Goal: Task Accomplishment & Management: Use online tool/utility

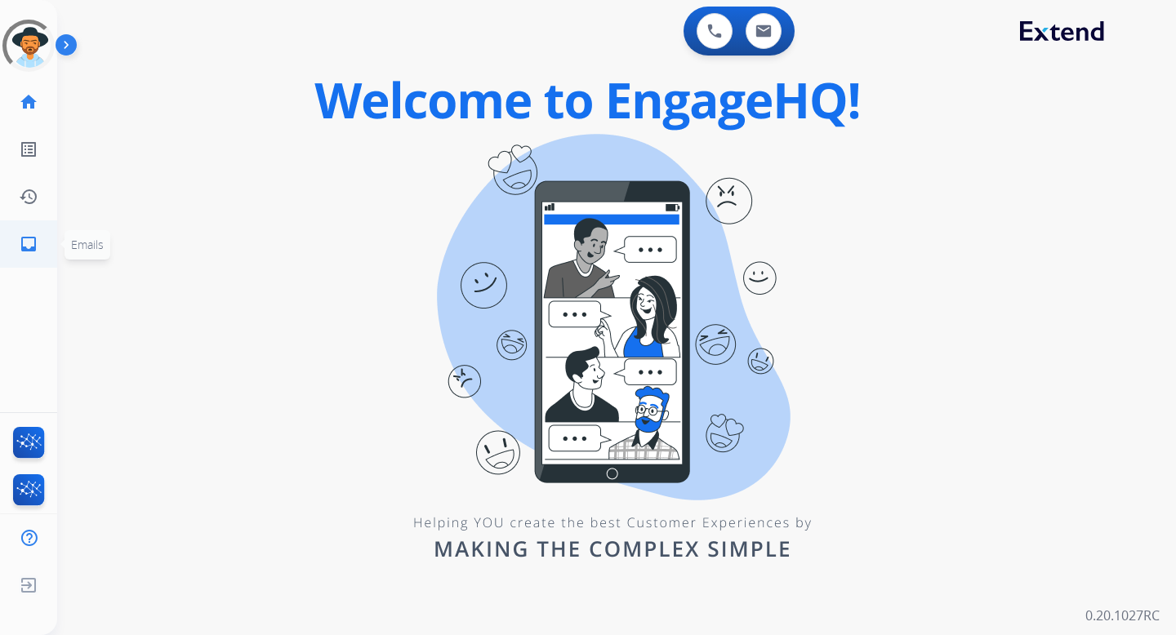
click at [21, 239] on mat-icon "inbox" at bounding box center [29, 244] width 20 height 20
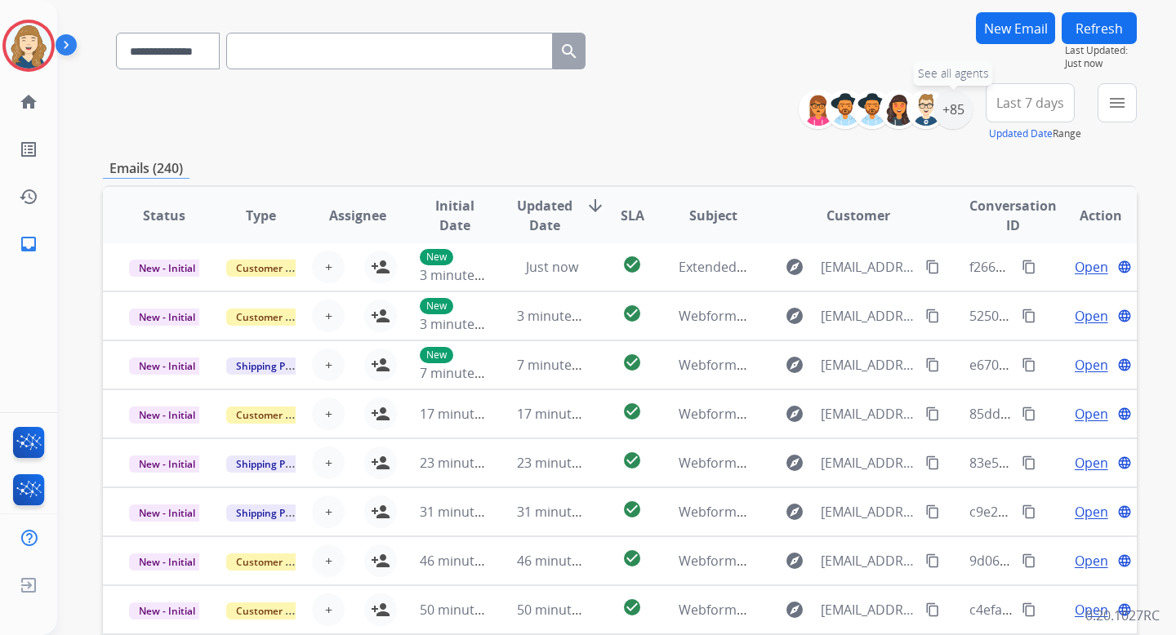
scroll to position [105, 0]
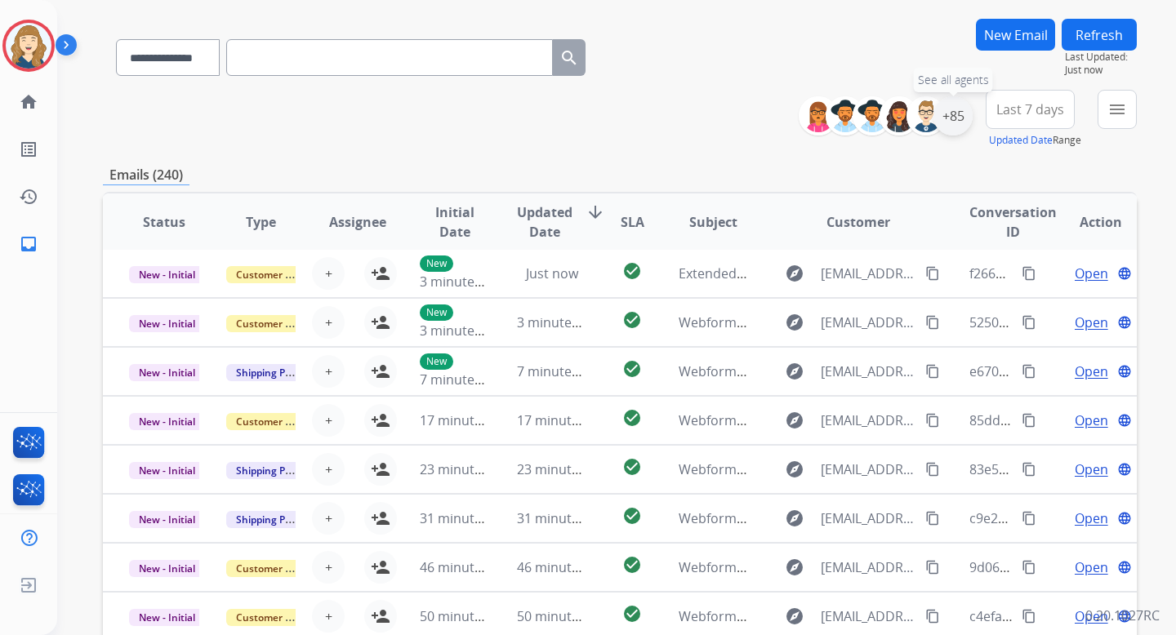
click at [953, 118] on div "+85" at bounding box center [952, 115] width 39 height 39
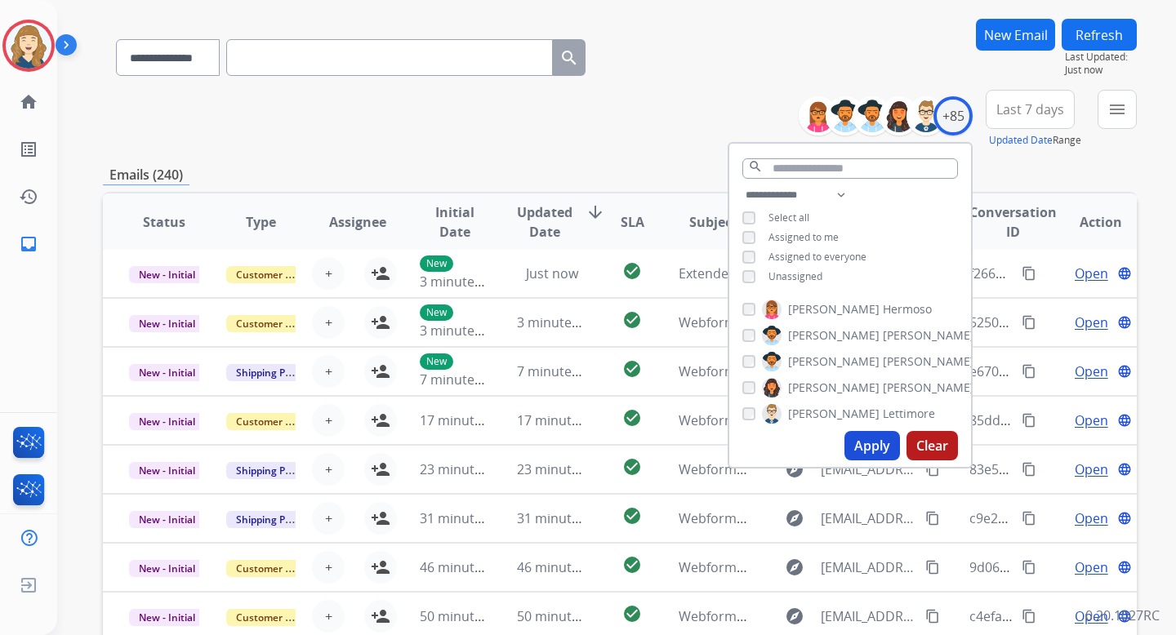
click at [863, 451] on button "Apply" at bounding box center [872, 445] width 56 height 29
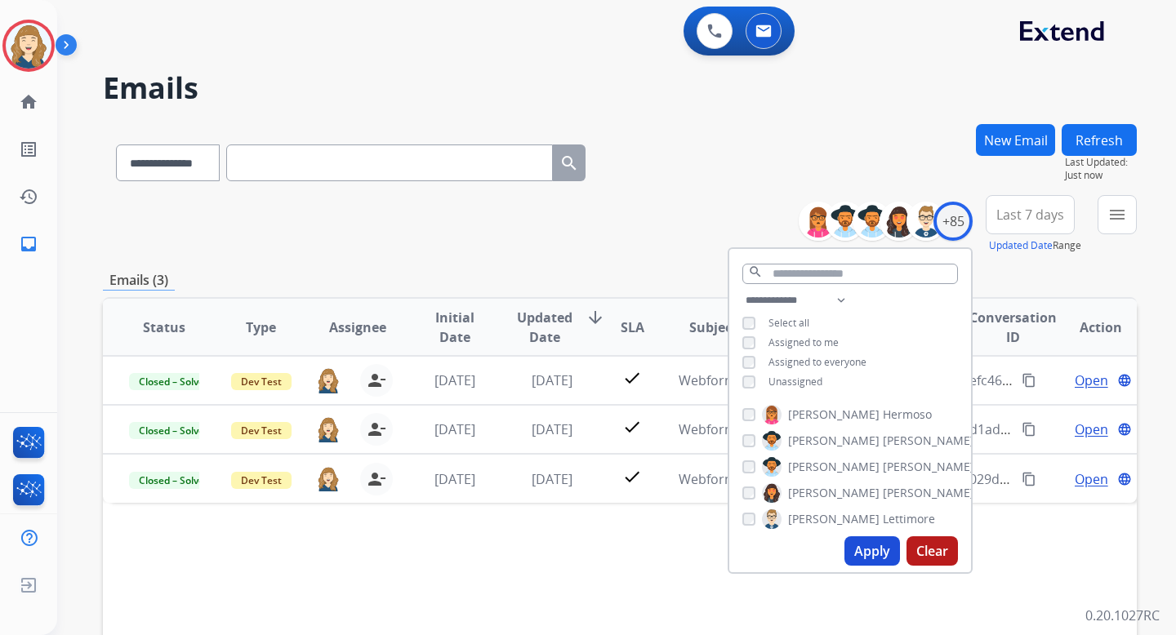
scroll to position [0, 0]
click at [577, 217] on div "**********" at bounding box center [620, 224] width 1034 height 59
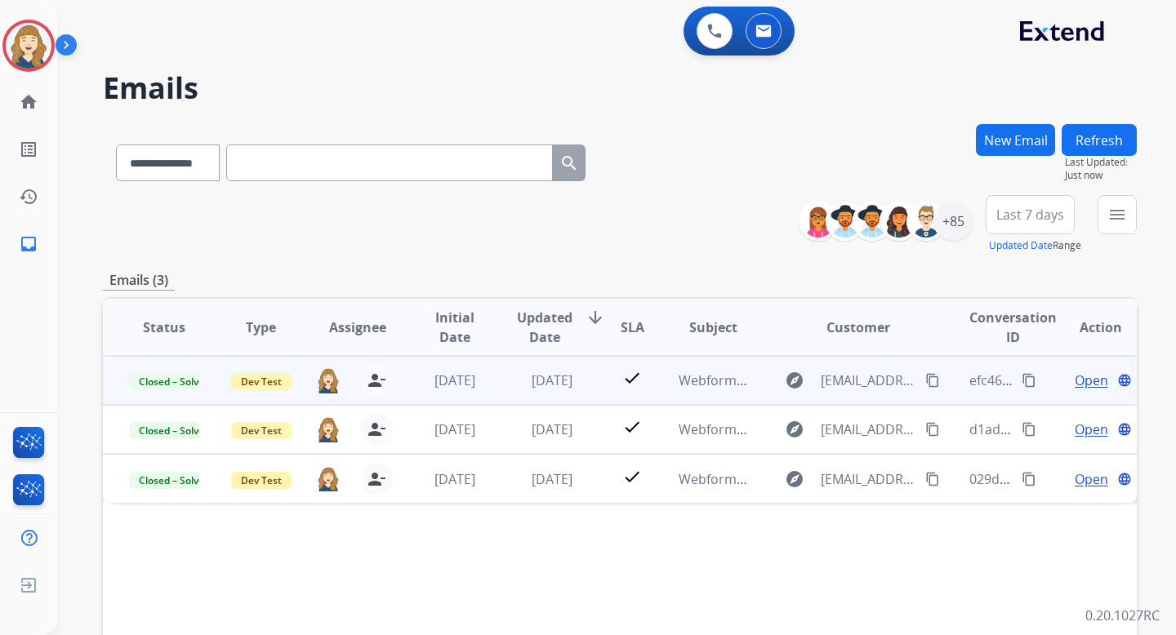
click at [1021, 376] on mat-icon "content_copy" at bounding box center [1028, 380] width 15 height 15
click at [269, 380] on span "Dev Test" at bounding box center [261, 381] width 60 height 17
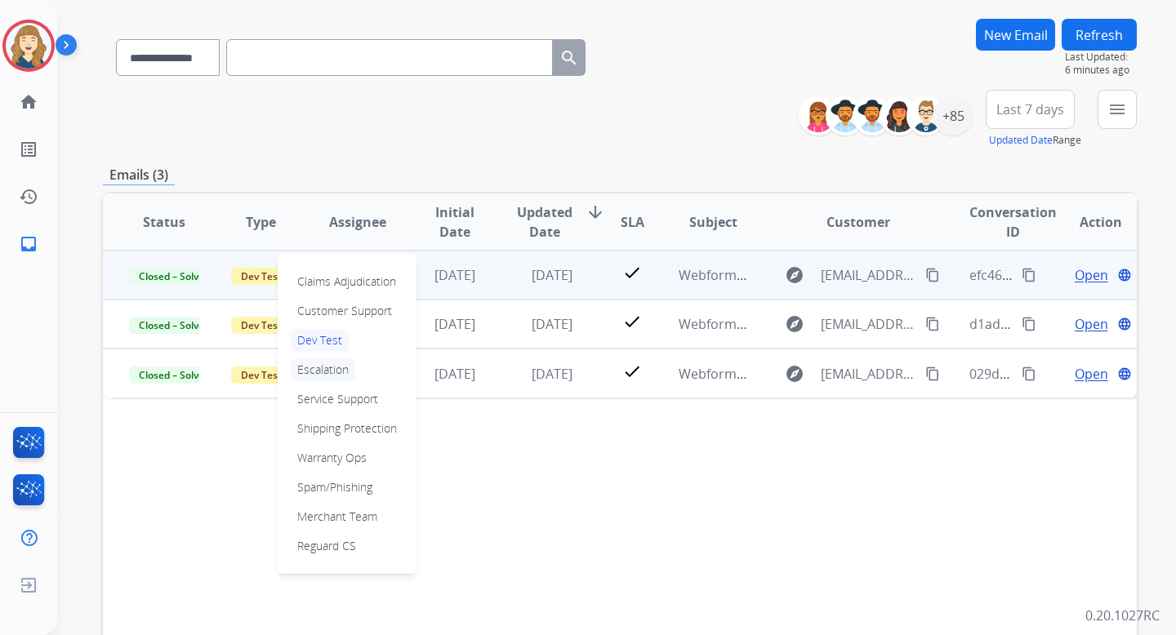
scroll to position [108, 0]
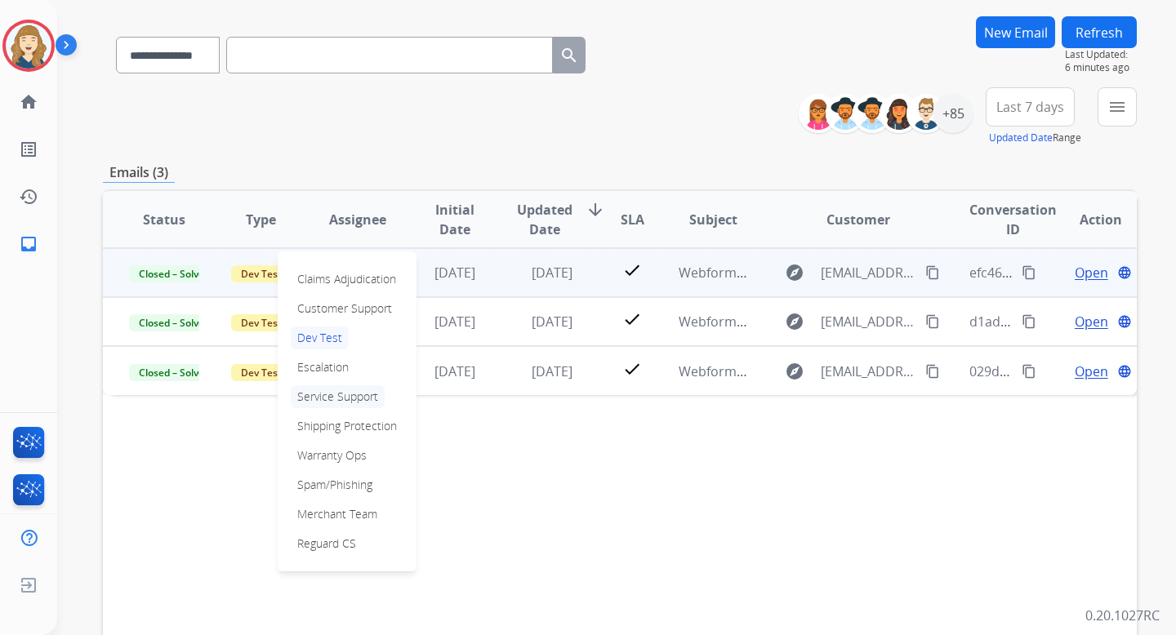
click at [327, 404] on p "Service Support" at bounding box center [338, 396] width 94 height 23
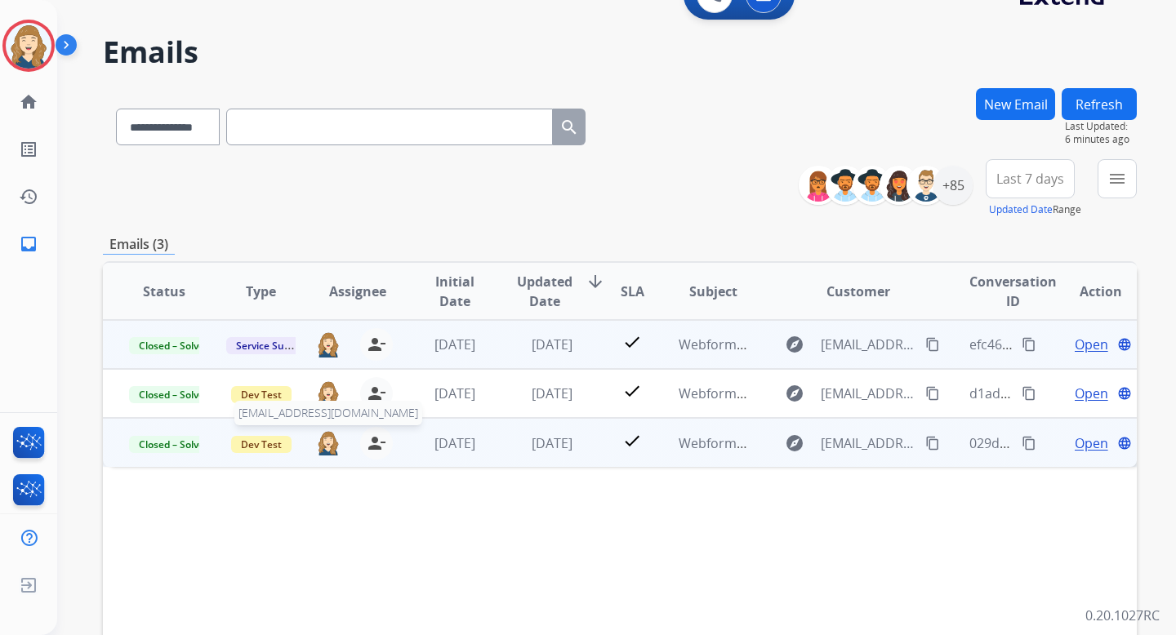
scroll to position [0, 0]
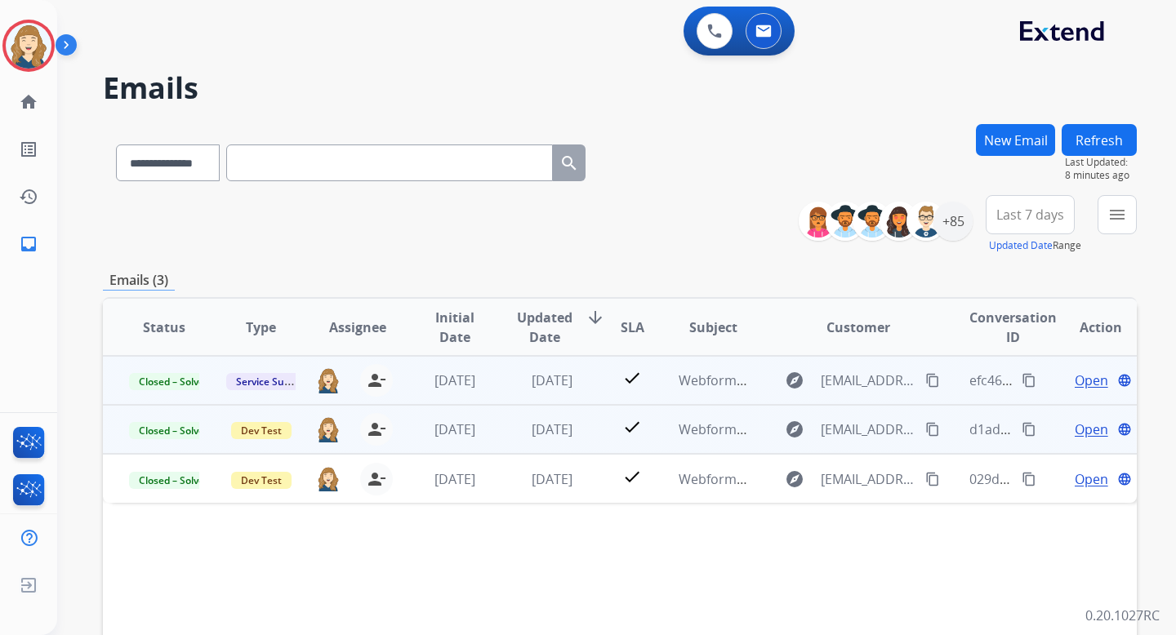
click at [1021, 429] on mat-icon "content_copy" at bounding box center [1028, 429] width 15 height 15
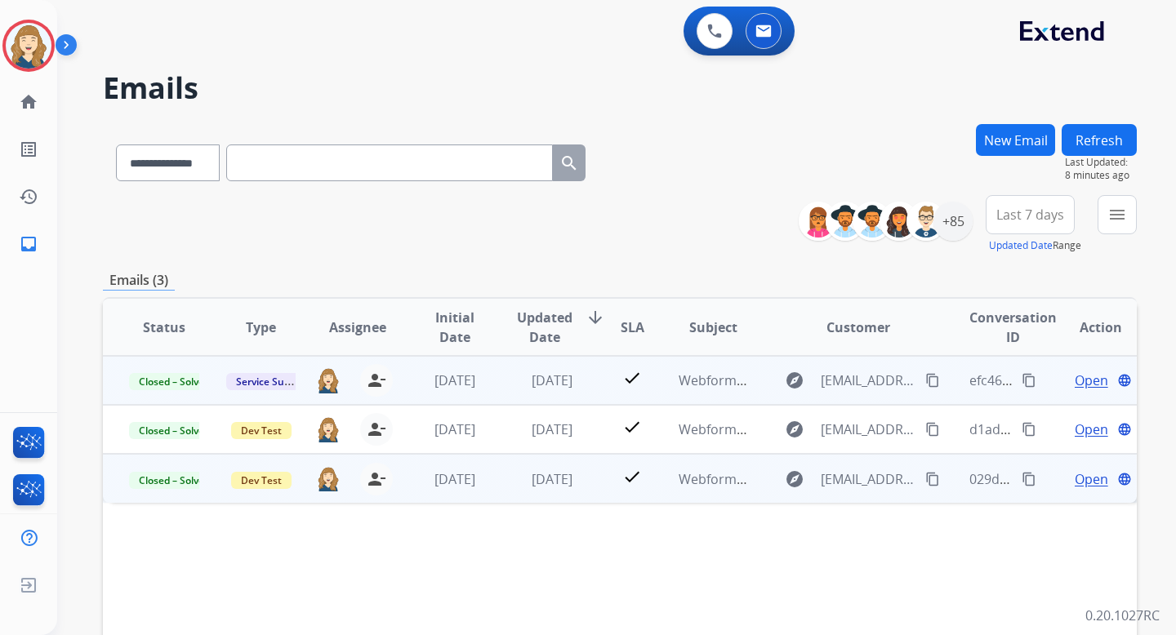
click at [1021, 476] on mat-icon "content_copy" at bounding box center [1028, 479] width 15 height 15
click at [274, 478] on span "Dev Test" at bounding box center [261, 480] width 60 height 17
click at [329, 517] on p "Customer Support" at bounding box center [345, 514] width 108 height 23
